Goal: Task Accomplishment & Management: Complete application form

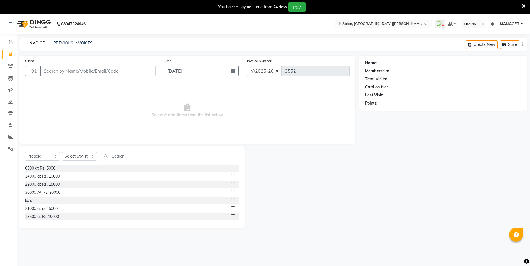
select select "3472"
select select "P"
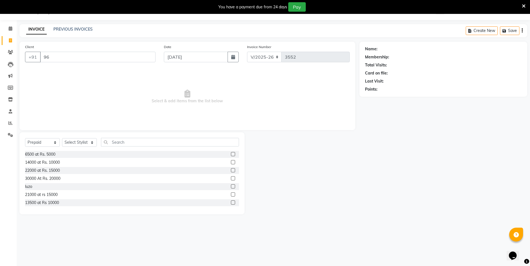
type input "9"
type input "9643640680"
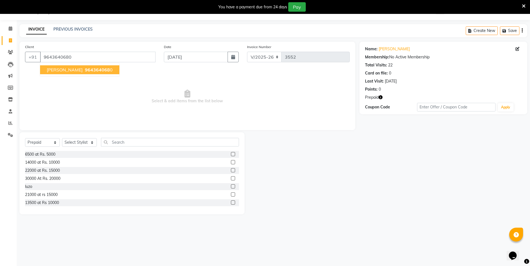
click at [67, 71] on span "[PERSON_NAME]" at bounding box center [65, 70] width 36 height 6
click at [382, 98] on icon "button" at bounding box center [381, 98] width 4 height 4
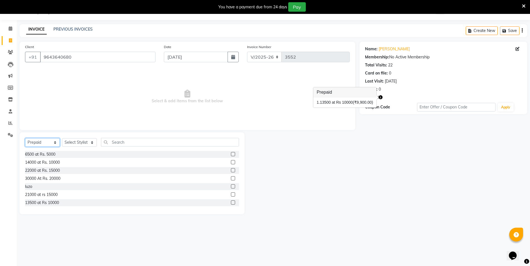
click at [49, 139] on select "Select Service Product Membership Package Voucher Prepaid Gift Card" at bounding box center [42, 142] width 35 height 9
select select "service"
click at [25, 138] on select "Select Service Product Membership Package Voucher Prepaid Gift Card" at bounding box center [42, 142] width 35 height 9
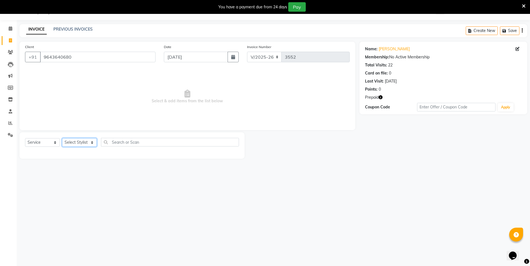
click at [70, 145] on select "Select Stylist [PERSON_NAME] [PERSON_NAME] MANAGER MD..... Pradeep Rahul [PERSO…" at bounding box center [79, 142] width 35 height 9
select select "15674"
click at [62, 138] on select "Select Stylist [PERSON_NAME] [PERSON_NAME] MANAGER MD..... Pradeep Rahul [PERSO…" at bounding box center [79, 142] width 35 height 9
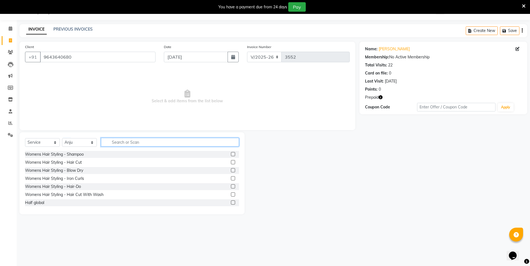
click at [112, 141] on input "text" at bounding box center [170, 142] width 138 height 9
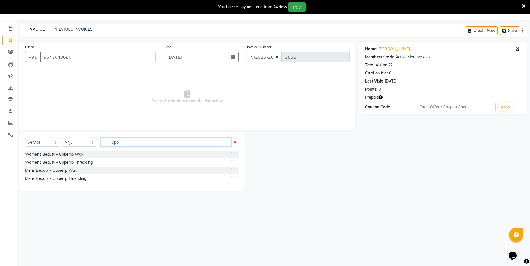
type input "upp"
click at [235, 155] on label at bounding box center [233, 154] width 4 height 4
click at [235, 155] on input "checkbox" at bounding box center [233, 155] width 4 height 4
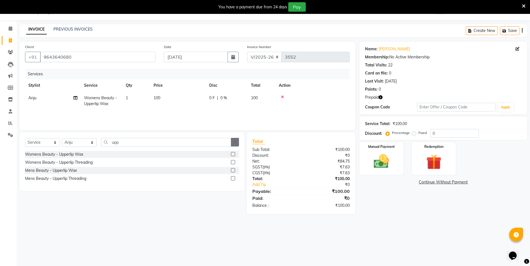
checkbox input "false"
click at [235, 146] on button "button" at bounding box center [235, 142] width 8 height 9
type input "chin"
click at [233, 154] on label at bounding box center [233, 154] width 4 height 4
click at [233, 154] on input "checkbox" at bounding box center [233, 155] width 4 height 4
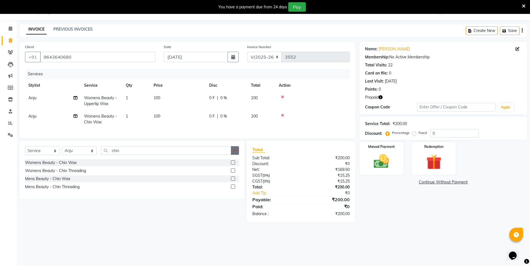
checkbox input "false"
click at [233, 152] on button "button" at bounding box center [235, 150] width 8 height 9
type input "eye"
click at [233, 173] on label at bounding box center [233, 171] width 4 height 4
click at [233, 173] on input "checkbox" at bounding box center [233, 171] width 4 height 4
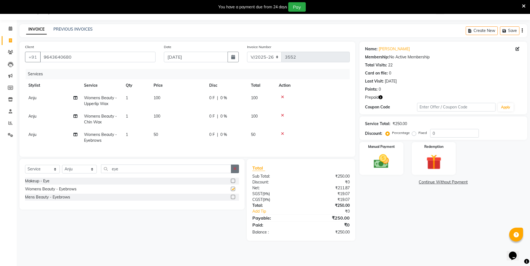
checkbox input "false"
click at [233, 172] on button "button" at bounding box center [235, 169] width 8 height 9
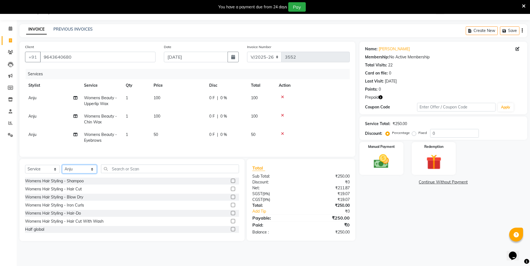
click at [84, 174] on select "Select Stylist [PERSON_NAME] [PERSON_NAME] MANAGER MD..... Pradeep Rahul [PERSO…" at bounding box center [79, 169] width 35 height 9
select select "15667"
click at [62, 169] on select "Select Stylist [PERSON_NAME] [PERSON_NAME] MANAGER MD..... Pradeep Rahul [PERSO…" at bounding box center [79, 169] width 35 height 9
click at [149, 178] on div "Select Service Product Membership Package Voucher Prepaid Gift Card Select Styl…" at bounding box center [132, 171] width 214 height 13
click at [149, 173] on input "text" at bounding box center [170, 169] width 138 height 9
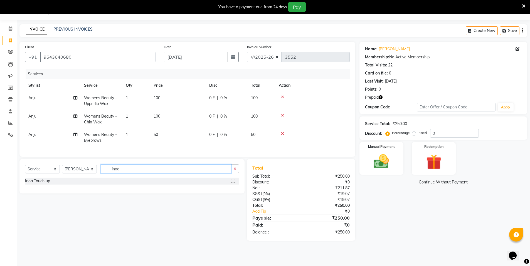
type input "inoa"
click at [234, 183] on label at bounding box center [233, 181] width 4 height 4
click at [234, 183] on input "checkbox" at bounding box center [233, 182] width 4 height 4
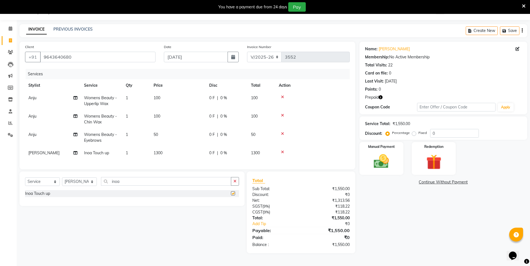
checkbox input "false"
click at [422, 162] on img at bounding box center [434, 163] width 26 height 20
click at [413, 183] on span "Prepaid 1" at bounding box center [409, 183] width 18 height 6
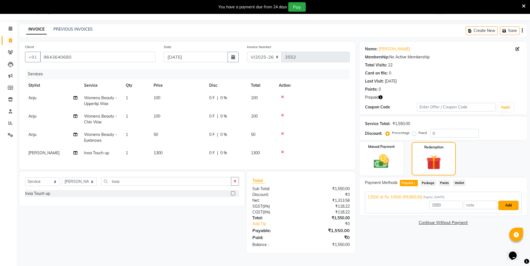
click at [509, 208] on button "Add" at bounding box center [509, 205] width 20 height 9
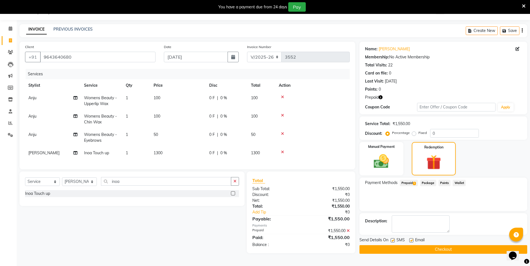
click at [489, 249] on button "Checkout" at bounding box center [444, 250] width 168 height 9
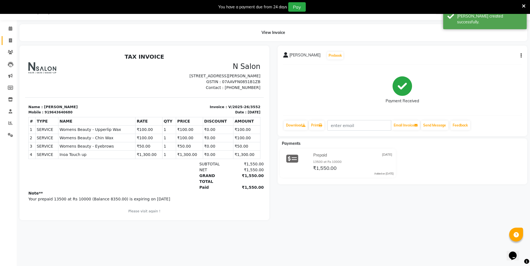
click at [5, 41] on link "Invoice" at bounding box center [8, 40] width 13 height 9
select select "service"
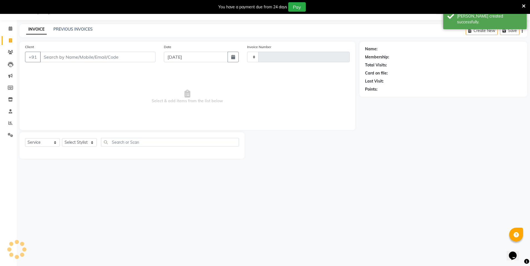
type input "3553"
select select "3472"
select select "P"
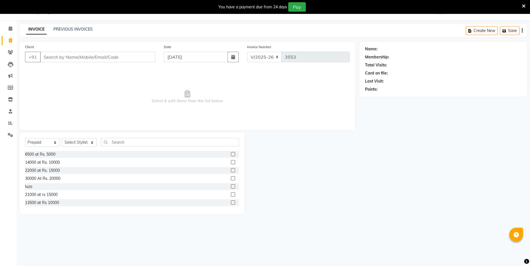
click at [523, 7] on icon at bounding box center [524, 6] width 4 height 5
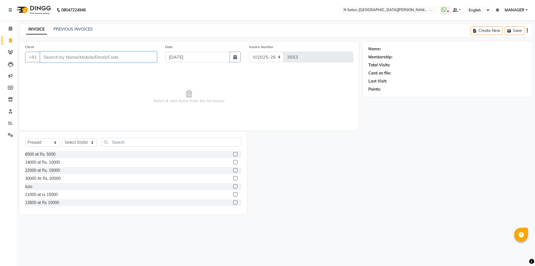
click at [55, 60] on input "Client" at bounding box center [98, 57] width 117 height 11
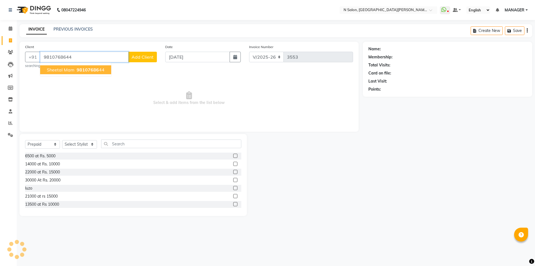
click at [61, 70] on span "Sheetal Mam" at bounding box center [61, 70] width 28 height 6
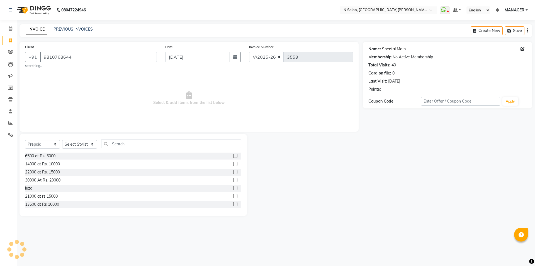
click at [393, 50] on link "Sheetal Mam" at bounding box center [394, 49] width 24 height 6
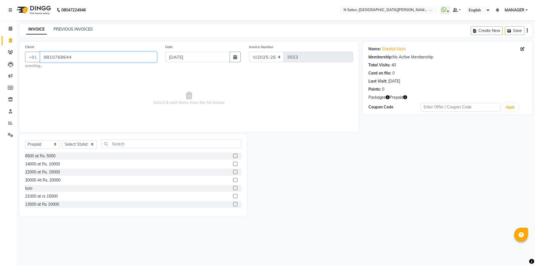
click at [88, 58] on input "9810768644" at bounding box center [98, 57] width 117 height 11
type input "9953145775"
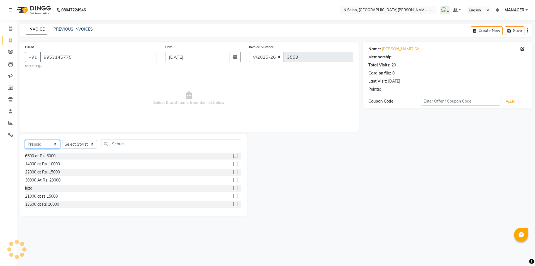
click at [35, 144] on select "Select Service Product Membership Package Voucher Prepaid Gift Card" at bounding box center [42, 144] width 35 height 9
click at [25, 140] on select "Select Service Product Membership Package Voucher Prepaid Gift Card" at bounding box center [42, 144] width 35 height 9
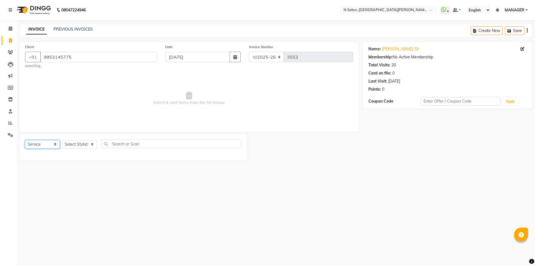
click at [39, 144] on select "Select Service Product Membership Package Voucher Prepaid Gift Card" at bounding box center [42, 144] width 35 height 9
select select "P"
click at [25, 140] on select "Select Service Product Membership Package Voucher Prepaid Gift Card" at bounding box center [42, 144] width 35 height 9
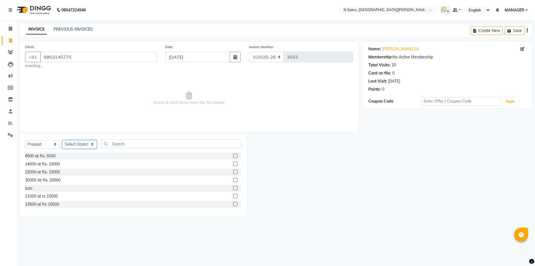
click at [86, 142] on select "Select Stylist [PERSON_NAME] [PERSON_NAME] MANAGER MD..... Pradeep Rahul [PERSO…" at bounding box center [79, 144] width 35 height 9
select select "72439"
click at [62, 140] on select "Select Stylist [PERSON_NAME] [PERSON_NAME] MANAGER MD..... Pradeep Rahul [PERSO…" at bounding box center [79, 144] width 35 height 9
click at [233, 158] on label at bounding box center [235, 156] width 4 height 4
click at [233, 158] on input "checkbox" at bounding box center [235, 157] width 4 height 4
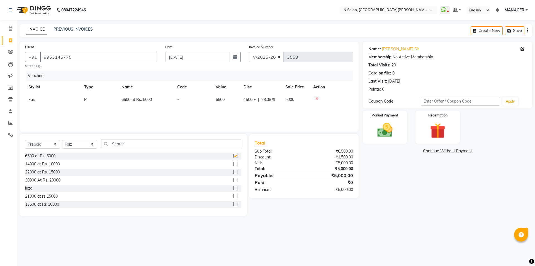
checkbox input "false"
click at [395, 137] on img at bounding box center [385, 130] width 26 height 18
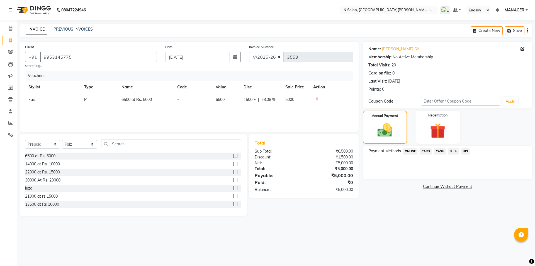
click at [408, 151] on span "ONLINE" at bounding box center [410, 151] width 14 height 6
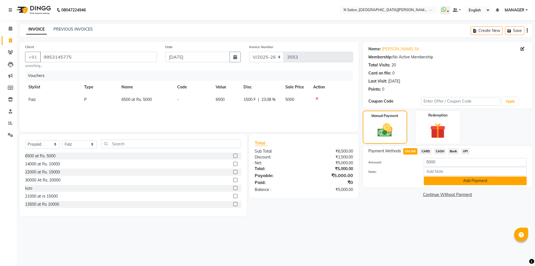
click at [441, 182] on button "Add Payment" at bounding box center [475, 181] width 103 height 9
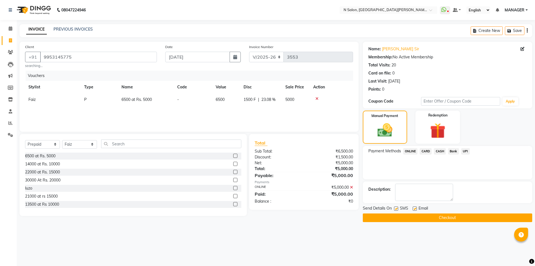
click at [439, 216] on button "Checkout" at bounding box center [447, 218] width 169 height 9
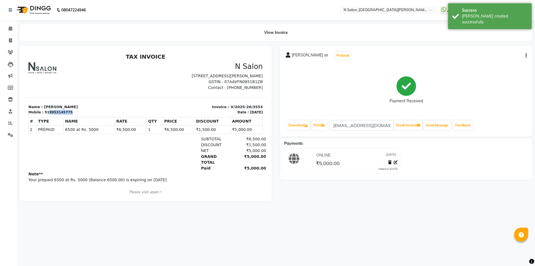
drag, startPoint x: 46, startPoint y: 112, endPoint x: 69, endPoint y: 112, distance: 23.7
click at [69, 112] on div "Mobile : 919953145775" at bounding box center [85, 112] width 114 height 5
copy div "9953145775"
click at [9, 38] on span at bounding box center [11, 41] width 10 height 6
select select "service"
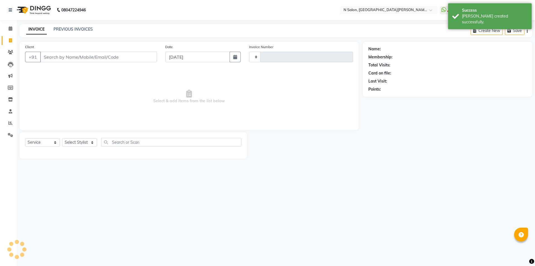
type input "3554"
select select "3472"
select select "P"
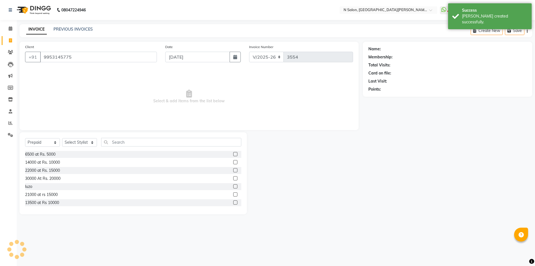
type input "9953145775"
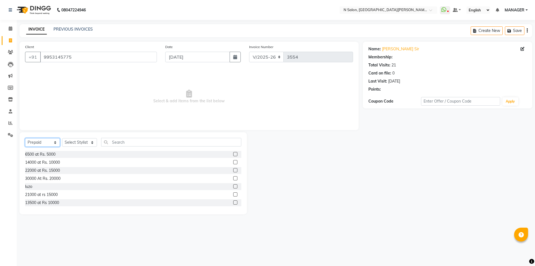
click at [33, 145] on select "Select Service Product Membership Package Voucher Prepaid Gift Card" at bounding box center [42, 142] width 35 height 9
select select "service"
click at [25, 138] on select "Select Service Product Membership Package Voucher Prepaid Gift Card" at bounding box center [42, 142] width 35 height 9
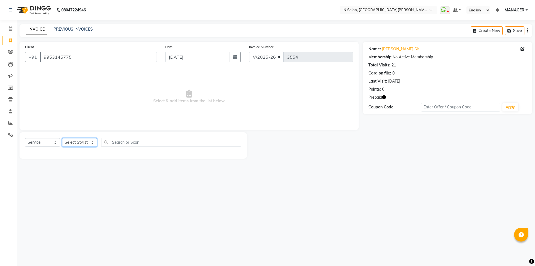
click at [80, 140] on select "Select Stylist [PERSON_NAME] [PERSON_NAME] MANAGER MD..... Pradeep Rahul [PERSO…" at bounding box center [79, 142] width 35 height 9
select select "72439"
click at [62, 138] on select "Select Stylist [PERSON_NAME] [PERSON_NAME] MANAGER MD..... Pradeep Rahul [PERSO…" at bounding box center [79, 142] width 35 height 9
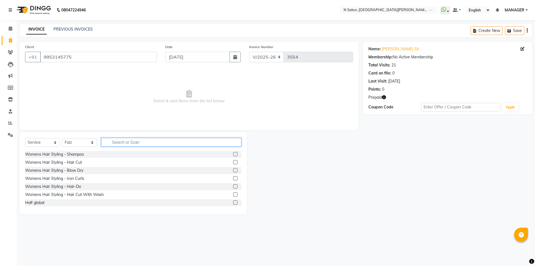
click at [118, 146] on input "text" at bounding box center [171, 142] width 140 height 9
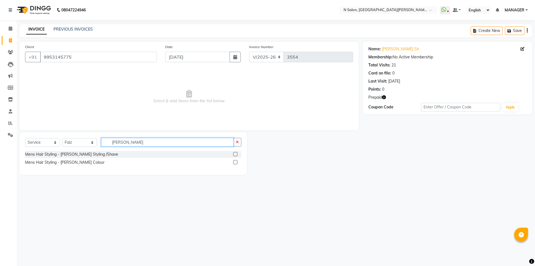
type input "[PERSON_NAME]"
click at [235, 155] on label at bounding box center [235, 154] width 4 height 4
click at [235, 155] on input "checkbox" at bounding box center [235, 155] width 4 height 4
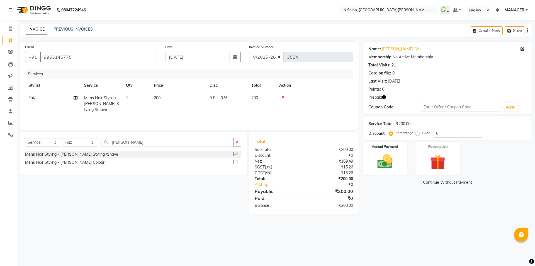
checkbox input "false"
click at [235, 162] on label at bounding box center [235, 162] width 4 height 4
click at [235, 162] on input "checkbox" at bounding box center [235, 163] width 4 height 4
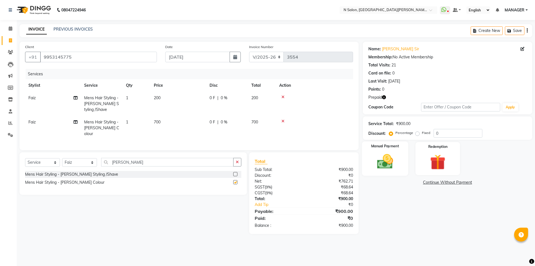
checkbox input "false"
click at [396, 148] on label "Manual Payment" at bounding box center [385, 146] width 28 height 5
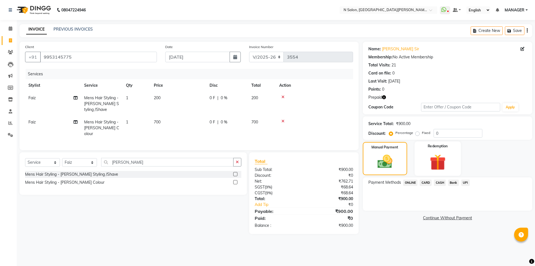
click at [427, 155] on img at bounding box center [437, 163] width 26 height 20
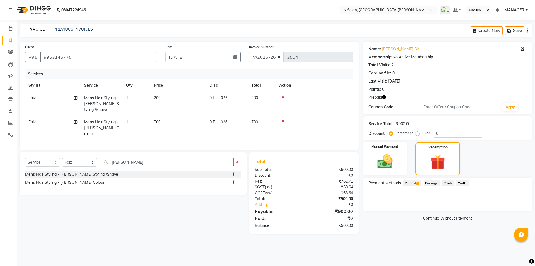
click at [419, 184] on span "1" at bounding box center [417, 183] width 3 height 3
click at [517, 210] on button "Add" at bounding box center [513, 205] width 20 height 9
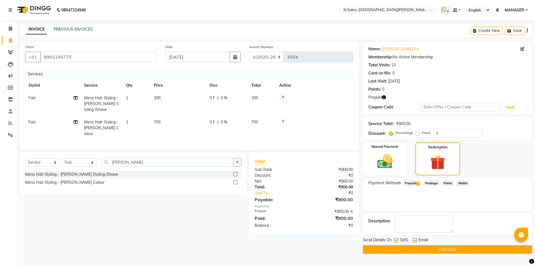
click at [495, 248] on button "Checkout" at bounding box center [447, 250] width 169 height 9
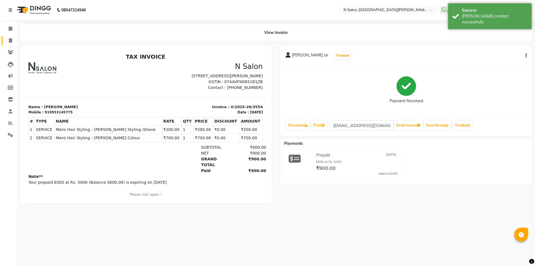
click at [5, 44] on link "Invoice" at bounding box center [8, 40] width 13 height 9
select select "3472"
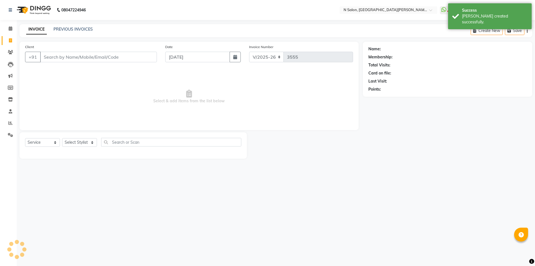
select select "P"
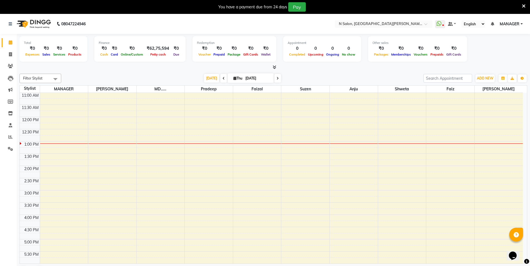
scroll to position [77, 0]
click at [481, 79] on span "ADD NEW" at bounding box center [485, 78] width 16 height 4
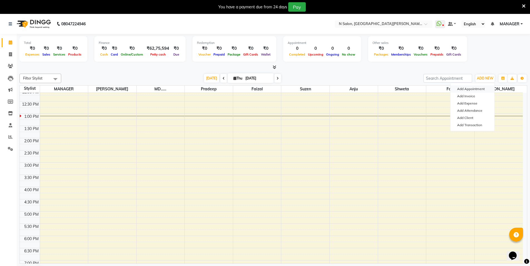
click at [476, 89] on button "Add Appointment" at bounding box center [473, 88] width 44 height 7
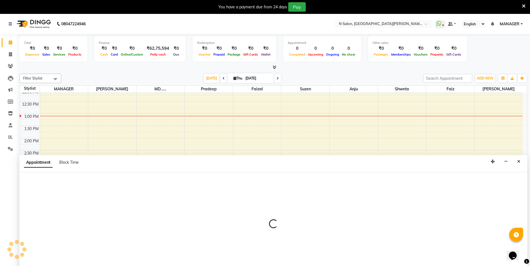
scroll to position [14, 0]
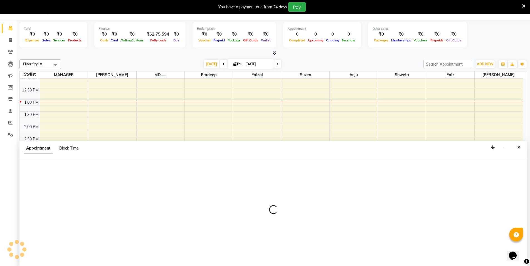
select select "600"
select select "tentative"
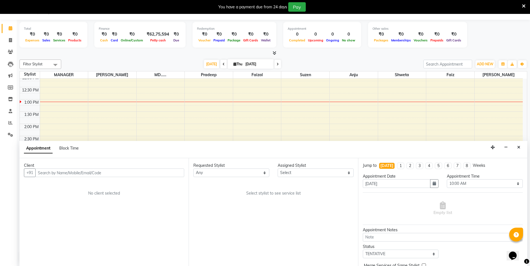
click at [175, 176] on input "text" at bounding box center [109, 173] width 149 height 9
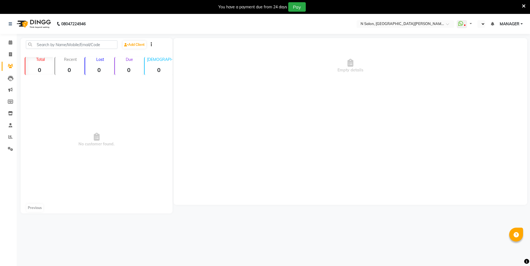
select select "en"
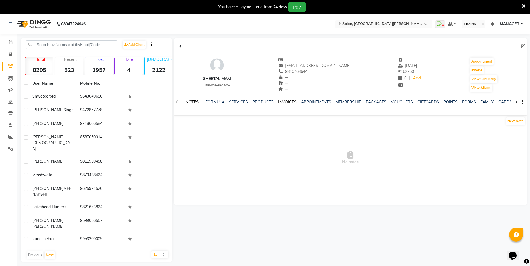
click at [284, 103] on link "INVOICES" at bounding box center [287, 102] width 18 height 5
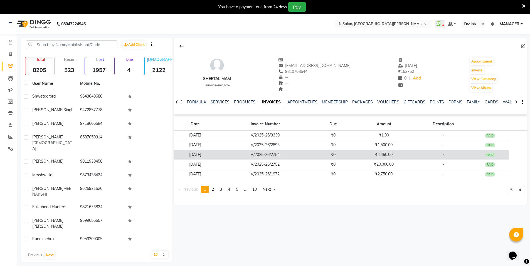
click at [305, 155] on td "V/2025-26/2754" at bounding box center [265, 155] width 97 height 10
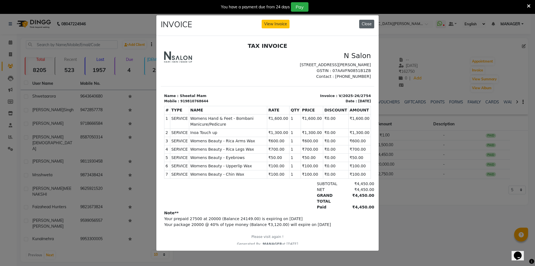
click at [370, 23] on button "Close" at bounding box center [366, 24] width 15 height 9
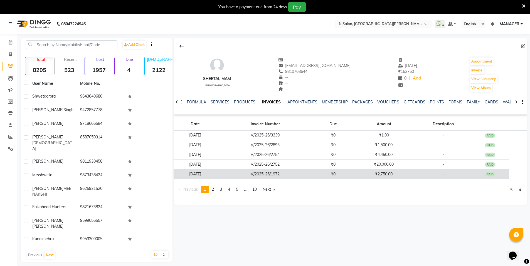
click at [361, 173] on td "₹2,750.00" at bounding box center [384, 175] width 63 height 10
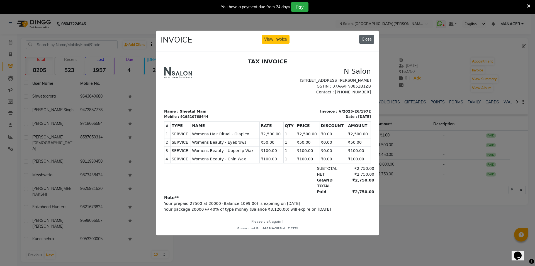
click at [362, 39] on button "Close" at bounding box center [366, 39] width 15 height 9
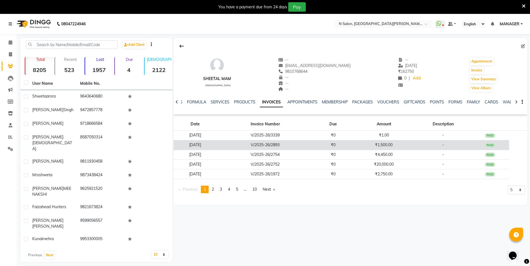
click at [353, 148] on td "₹0" at bounding box center [333, 145] width 38 height 10
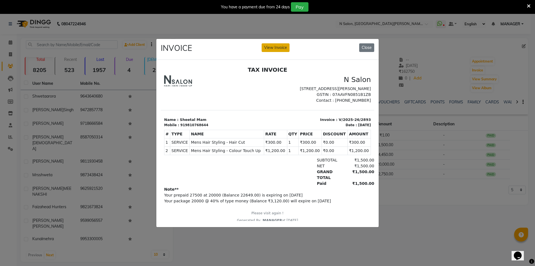
click at [278, 48] on button "View Invoice" at bounding box center [275, 47] width 28 height 9
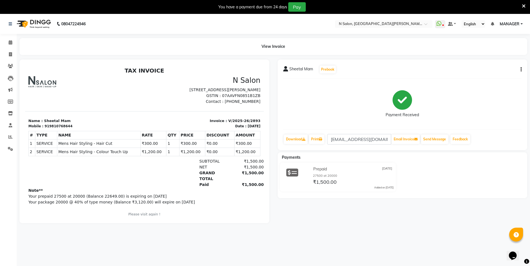
click at [520, 70] on button "button" at bounding box center [520, 70] width 3 height 6
click at [500, 67] on div "Edit Item Staff" at bounding box center [494, 69] width 38 height 7
select select
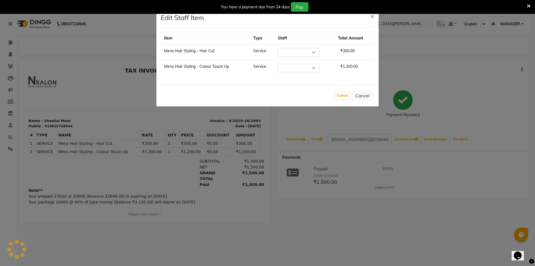
select select "15667"
click at [372, 17] on span "×" at bounding box center [372, 16] width 4 height 8
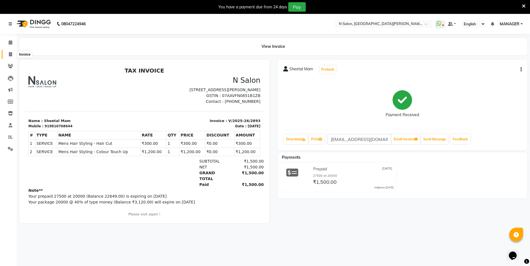
click at [11, 56] on icon at bounding box center [10, 54] width 3 height 4
select select "service"
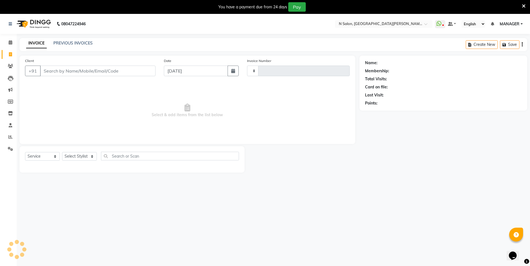
scroll to position [14, 0]
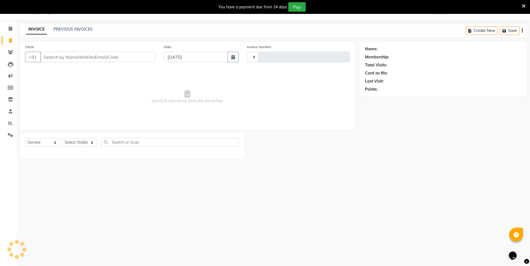
type input "3553"
select select "3472"
select select "P"
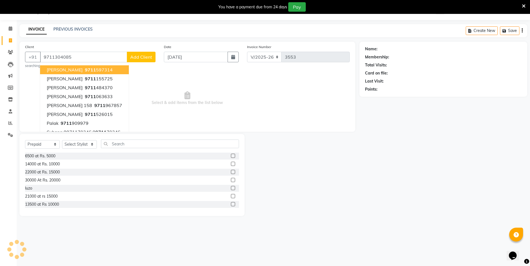
type input "9711304085"
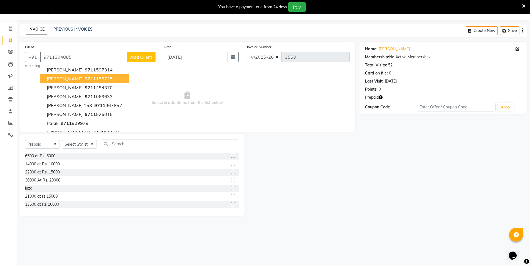
click at [380, 98] on icon "button" at bounding box center [381, 98] width 4 height 4
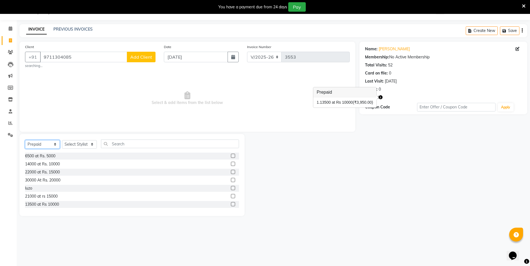
click at [39, 141] on select "Select Service Product Membership Package Voucher Prepaid Gift Card" at bounding box center [42, 144] width 35 height 9
select select "service"
click at [25, 140] on select "Select Service Product Membership Package Voucher Prepaid Gift Card" at bounding box center [42, 144] width 35 height 9
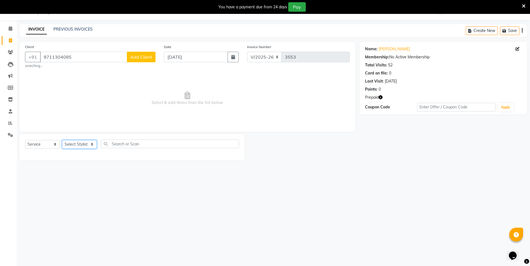
click at [75, 146] on select "Select Stylist [PERSON_NAME] [PERSON_NAME] MANAGER MD..... Pradeep Rahul [PERSO…" at bounding box center [79, 144] width 35 height 9
select select "15674"
click at [62, 140] on select "Select Stylist [PERSON_NAME] [PERSON_NAME] MANAGER MD..... Pradeep Rahul [PERSO…" at bounding box center [79, 144] width 35 height 9
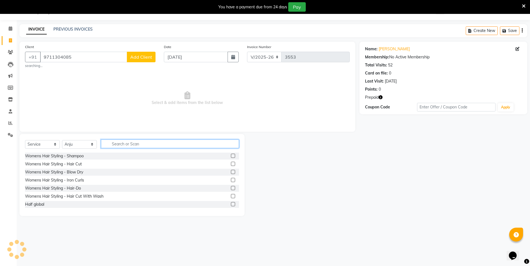
click at [114, 146] on input "text" at bounding box center [170, 144] width 138 height 9
